Goal: Task Accomplishment & Management: Manage account settings

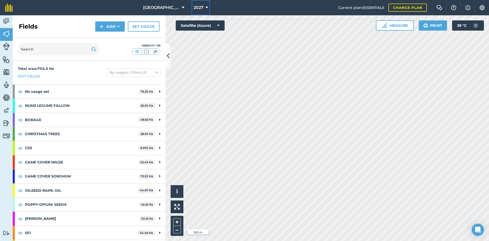
click at [196, 5] on span "2027" at bounding box center [199, 8] width 10 height 6
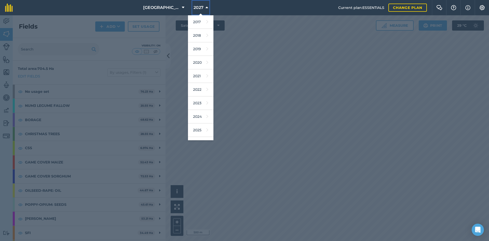
scroll to position [10, 0]
click at [205, 134] on link "2026" at bounding box center [200, 133] width 25 height 13
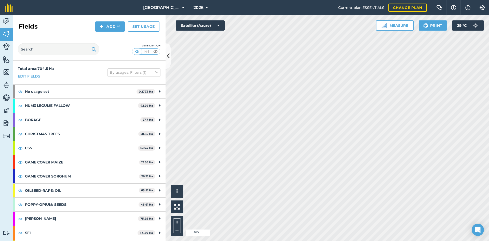
scroll to position [13, 0]
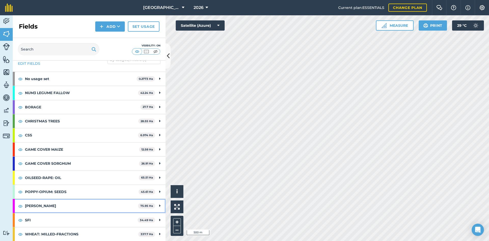
click at [157, 205] on div "[PERSON_NAME] 75.95 Ha" at bounding box center [89, 206] width 153 height 14
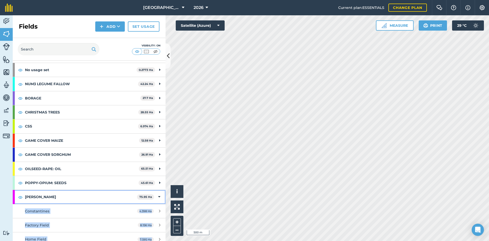
scroll to position [0, 0]
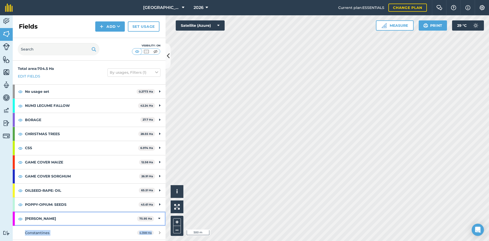
click at [158, 216] on div "[PERSON_NAME] 75.95 Ha" at bounding box center [89, 218] width 153 height 14
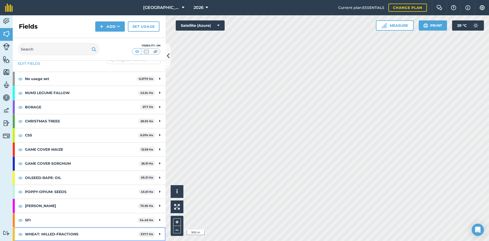
click at [112, 233] on strong "WHEAT: MILLED-FRACTIONS" at bounding box center [81, 234] width 113 height 14
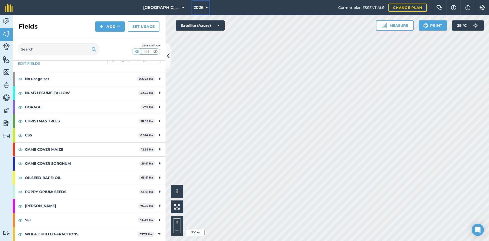
click at [201, 7] on span "2026" at bounding box center [199, 8] width 10 height 6
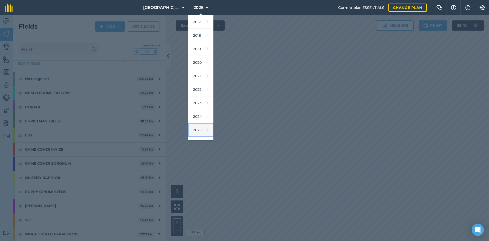
click at [195, 129] on link "2025" at bounding box center [200, 129] width 25 height 13
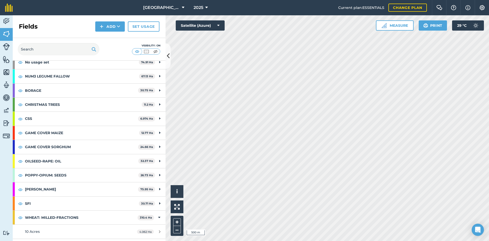
scroll to position [38, 0]
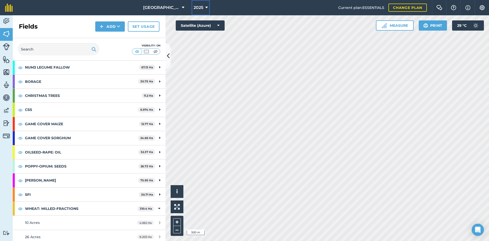
click at [195, 5] on span "2025" at bounding box center [199, 8] width 10 height 6
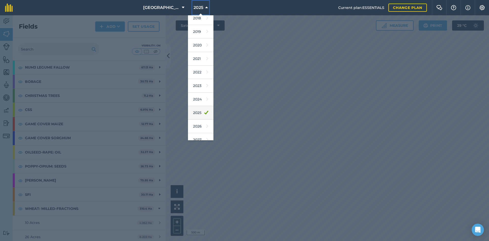
scroll to position [24, 0]
click at [198, 123] on link "2026" at bounding box center [200, 119] width 25 height 13
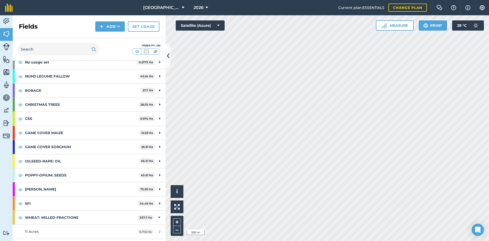
scroll to position [38, 0]
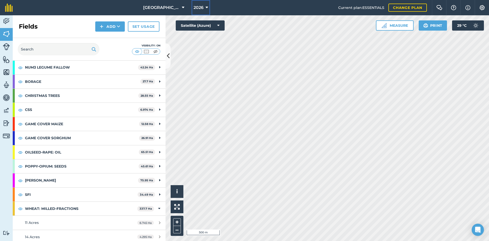
click at [199, 5] on span "2026" at bounding box center [199, 8] width 10 height 6
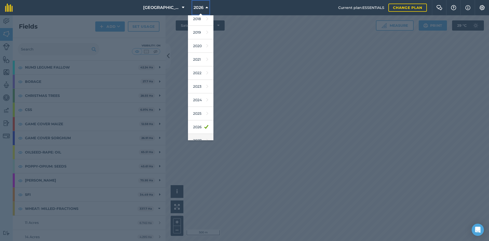
scroll to position [24, 0]
click at [206, 132] on icon at bounding box center [207, 133] width 2 height 7
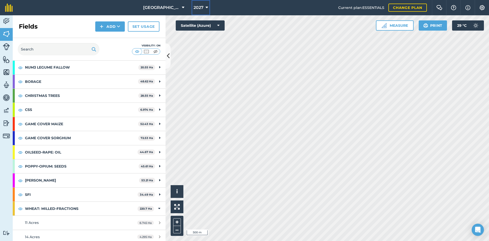
click at [195, 6] on span "2027" at bounding box center [199, 8] width 10 height 6
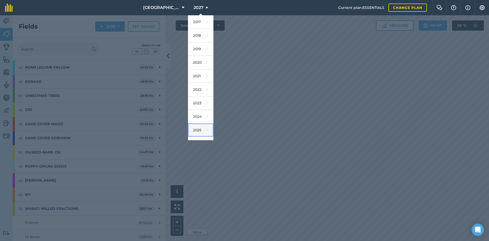
click at [206, 127] on icon at bounding box center [207, 129] width 2 height 7
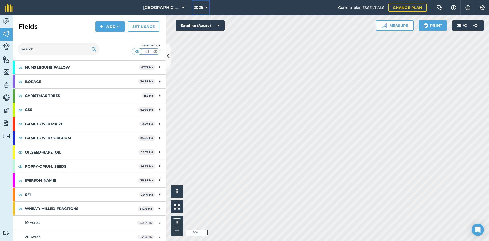
click at [201, 4] on button "2025" at bounding box center [201, 7] width 18 height 15
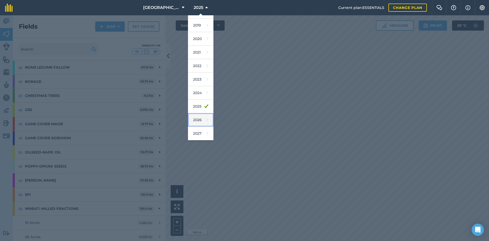
click at [206, 117] on icon at bounding box center [207, 119] width 2 height 7
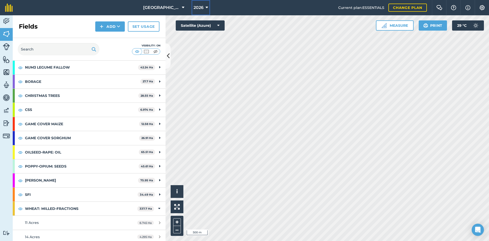
click at [206, 12] on button "2026" at bounding box center [201, 7] width 19 height 15
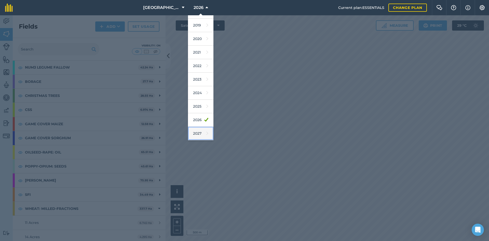
click at [200, 130] on link "2027" at bounding box center [200, 133] width 25 height 13
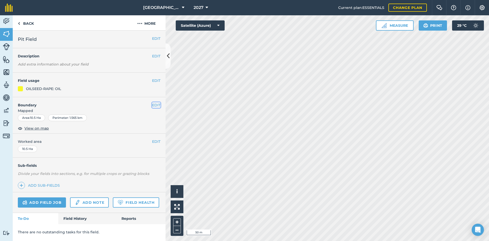
click at [155, 106] on button "EDIT" at bounding box center [156, 105] width 8 height 6
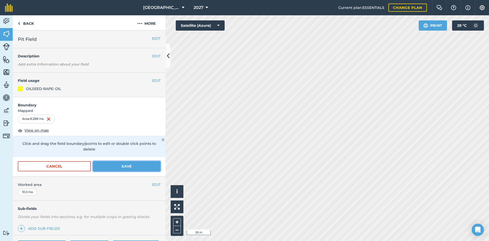
click at [139, 170] on button "Save" at bounding box center [126, 166] width 67 height 10
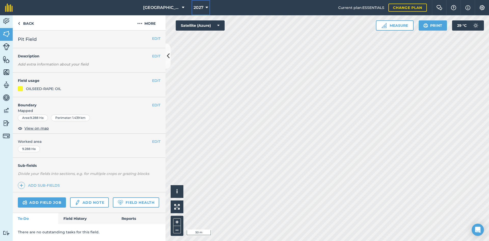
click at [196, 5] on span "2027" at bounding box center [199, 8] width 10 height 6
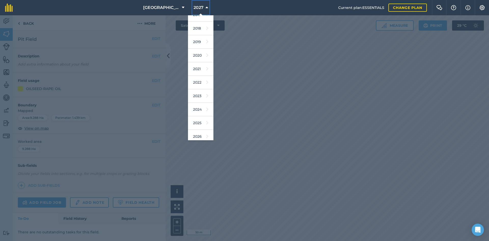
scroll to position [10, 0]
click at [206, 133] on icon at bounding box center [207, 133] width 2 height 7
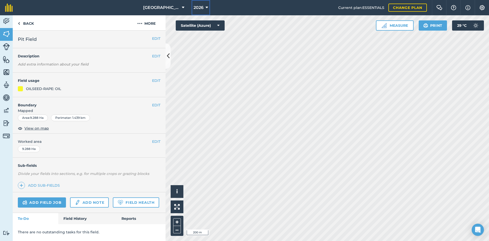
click at [201, 8] on button "2026" at bounding box center [201, 7] width 19 height 15
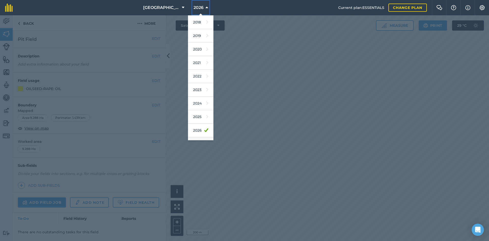
scroll to position [24, 0]
click at [206, 108] on icon at bounding box center [207, 106] width 2 height 7
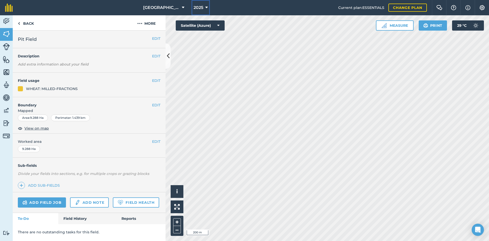
click at [206, 8] on button "2025" at bounding box center [201, 7] width 18 height 15
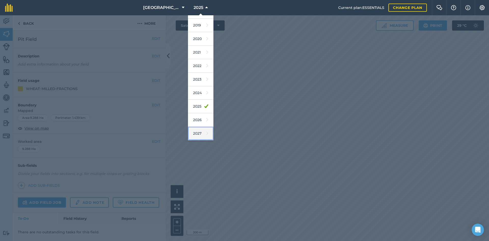
click at [199, 136] on link "2027" at bounding box center [200, 133] width 25 height 13
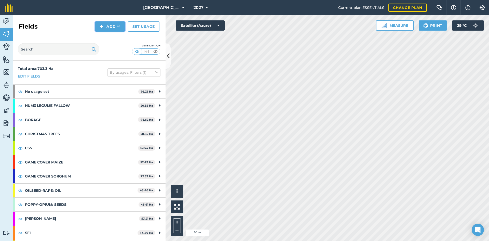
click at [110, 28] on button "Add" at bounding box center [110, 26] width 30 height 10
click at [115, 39] on link "Draw" at bounding box center [110, 37] width 28 height 11
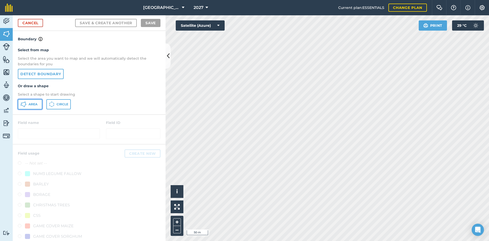
click at [28, 102] on button "Area" at bounding box center [30, 104] width 24 height 10
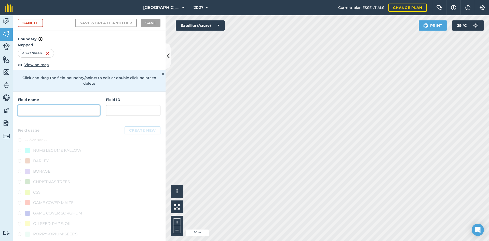
click at [53, 105] on input "text" at bounding box center [59, 110] width 82 height 11
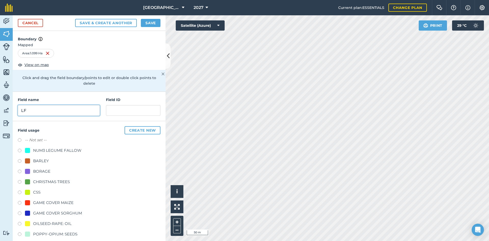
type input "LF"
click at [43, 152] on div "NUM3 LEGUME FALLOW" at bounding box center [57, 150] width 48 height 6
radio input "true"
click at [153, 23] on button "Save" at bounding box center [151, 23] width 20 height 8
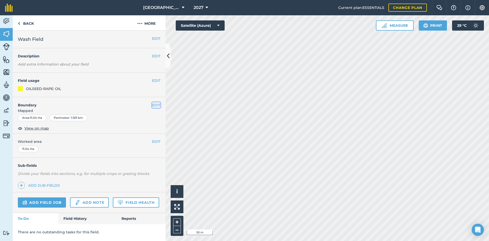
click at [156, 103] on button "EDIT" at bounding box center [156, 105] width 8 height 6
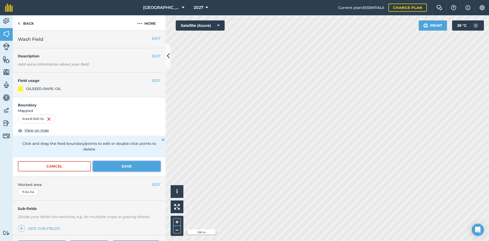
click at [120, 166] on button "Save" at bounding box center [126, 166] width 67 height 10
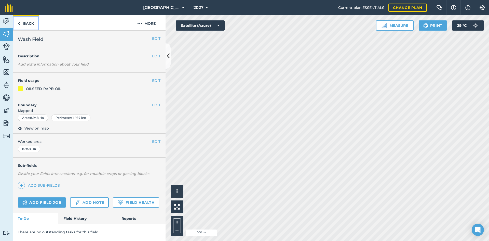
click at [31, 25] on link "Back" at bounding box center [26, 22] width 26 height 15
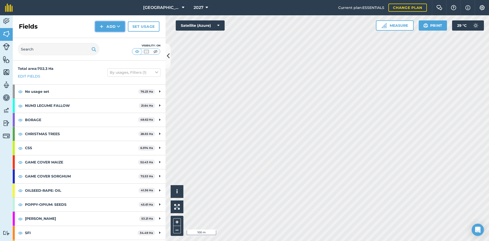
click at [115, 28] on button "Add" at bounding box center [110, 26] width 30 height 10
click at [117, 39] on link "Draw" at bounding box center [110, 37] width 28 height 11
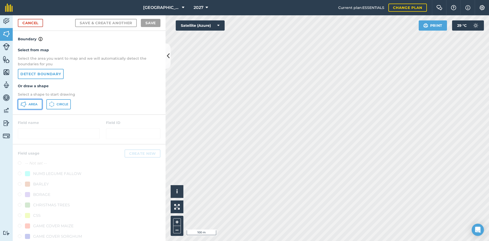
click at [35, 108] on button "Area" at bounding box center [30, 104] width 24 height 10
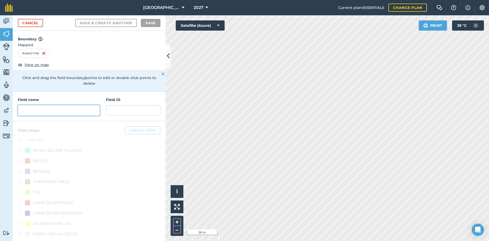
click at [48, 109] on input "text" at bounding box center [59, 110] width 82 height 11
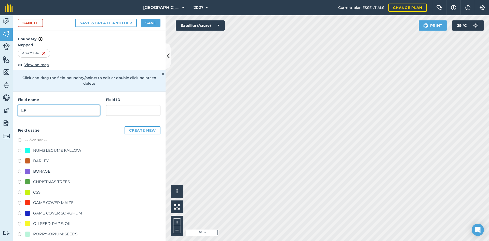
type input "LF"
click at [54, 150] on div "NUM3 LEGUME FALLOW" at bounding box center [57, 150] width 48 height 6
radio input "true"
click at [146, 24] on button "Save" at bounding box center [151, 23] width 20 height 8
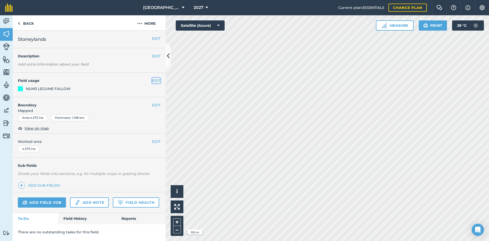
click at [154, 78] on button "EDIT" at bounding box center [156, 81] width 8 height 6
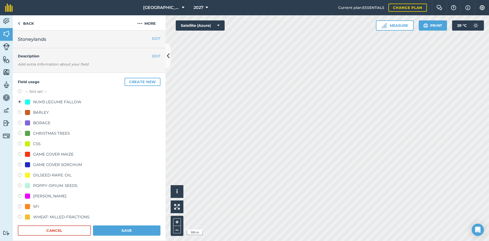
click at [29, 177] on div at bounding box center [27, 174] width 5 height 5
radio input "true"
radio input "false"
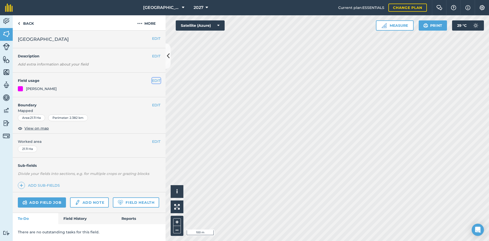
click at [152, 80] on button "EDIT" at bounding box center [156, 81] width 8 height 6
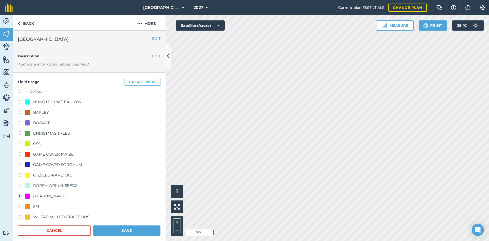
click at [132, 64] on div "EDIT Description Add extra information about your field" at bounding box center [89, 60] width 153 height 24
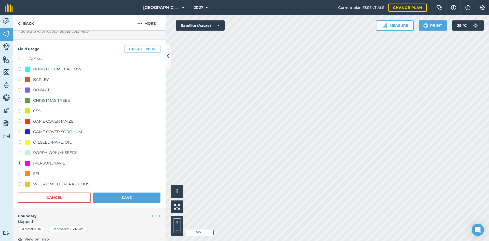
scroll to position [127, 0]
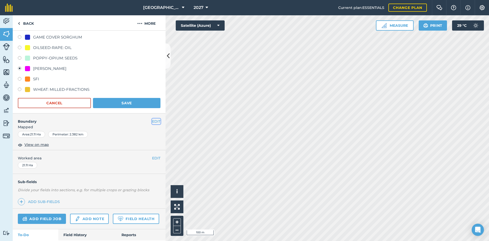
click at [153, 119] on button "EDIT" at bounding box center [156, 121] width 8 height 6
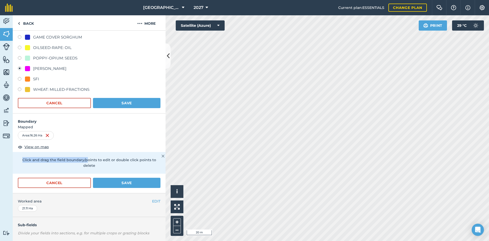
drag, startPoint x: 85, startPoint y: 156, endPoint x: 89, endPoint y: 133, distance: 23.7
click at [89, 132] on form "Boundary Mapped Area : 16.26 Ha View on map Click and drag the field boundary/p…" at bounding box center [89, 152] width 153 height 79
click at [92, 134] on div "Area : 16.26 Ha" at bounding box center [89, 135] width 143 height 9
click at [116, 125] on form "Boundary Mapped Area : 16.26 Ha View on map Click and drag the field boundary/p…" at bounding box center [89, 152] width 153 height 79
click at [115, 127] on span "Mapped" at bounding box center [89, 127] width 153 height 6
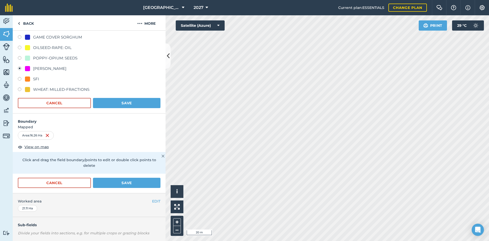
click at [141, 183] on div "Activity Fields Livestock Features Maps Team Vehicles Data Reporting Billing Tu…" at bounding box center [244, 127] width 489 height 225
click at [121, 181] on button "Save" at bounding box center [126, 183] width 67 height 10
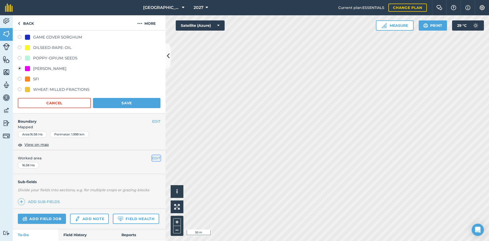
click at [152, 157] on button "EDIT" at bounding box center [156, 158] width 8 height 6
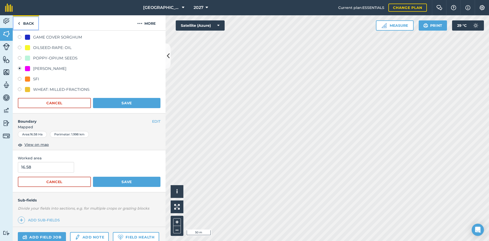
click at [34, 26] on link "Back" at bounding box center [26, 22] width 26 height 15
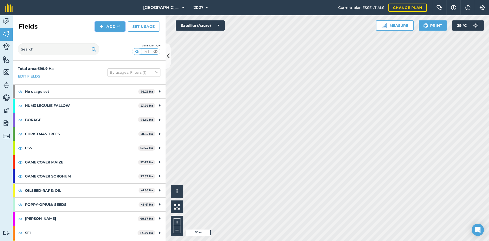
click at [115, 29] on button "Add" at bounding box center [110, 26] width 30 height 10
click at [106, 38] on link "Draw" at bounding box center [110, 37] width 28 height 11
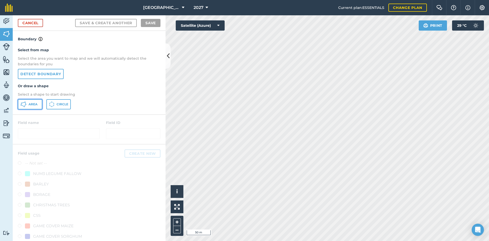
click at [34, 101] on button "Area" at bounding box center [30, 104] width 24 height 10
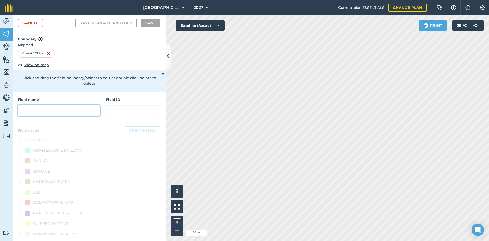
click at [45, 112] on input "text" at bounding box center [59, 110] width 82 height 11
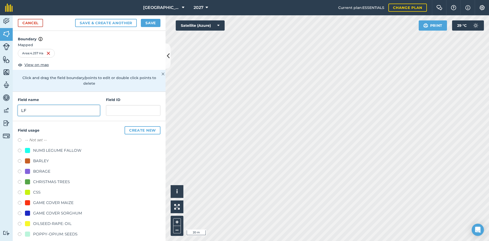
type input "LF"
click at [32, 151] on div "NUM3 LEGUME FALLOW" at bounding box center [53, 150] width 57 height 6
radio input "true"
click at [149, 23] on button "Save" at bounding box center [151, 23] width 20 height 8
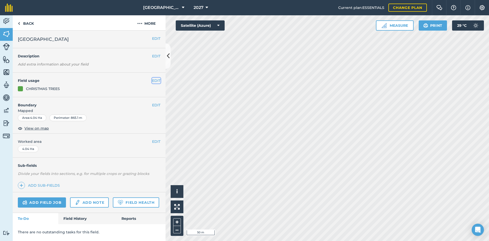
click at [153, 79] on button "EDIT" at bounding box center [156, 81] width 8 height 6
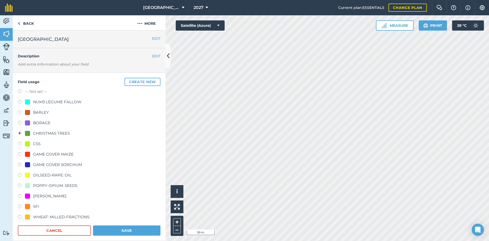
click at [31, 102] on div "NUM3 LEGUME FALLOW" at bounding box center [53, 102] width 57 height 6
radio input "true"
radio input "false"
click at [112, 230] on button "Save" at bounding box center [126, 230] width 67 height 10
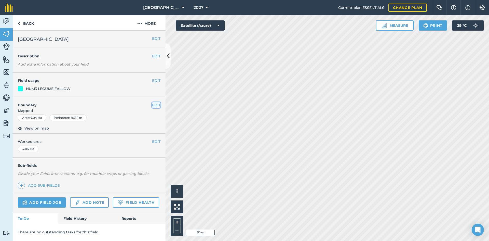
click at [155, 105] on button "EDIT" at bounding box center [156, 105] width 8 height 6
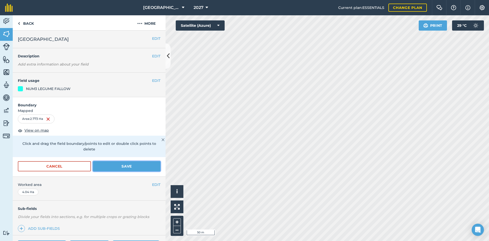
click at [124, 168] on button "Save" at bounding box center [126, 166] width 67 height 10
